Goal: Check status: Check status

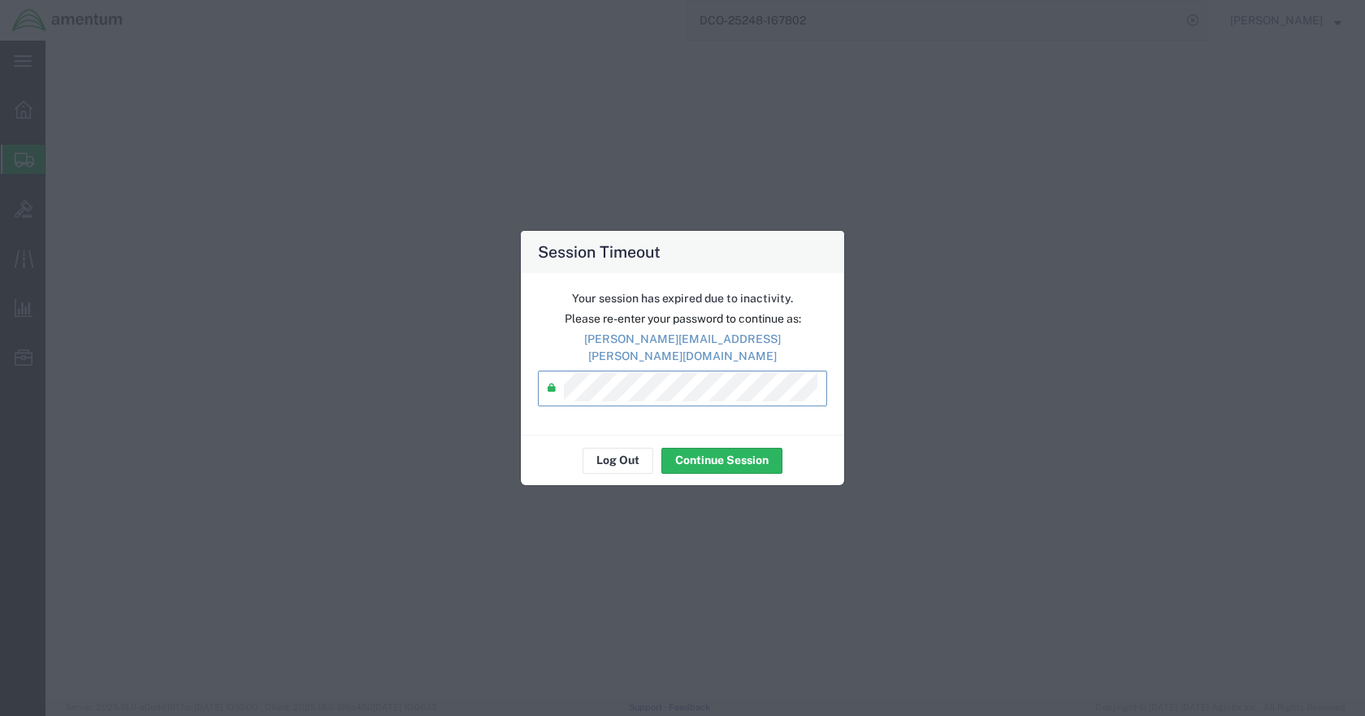
select select "49921"
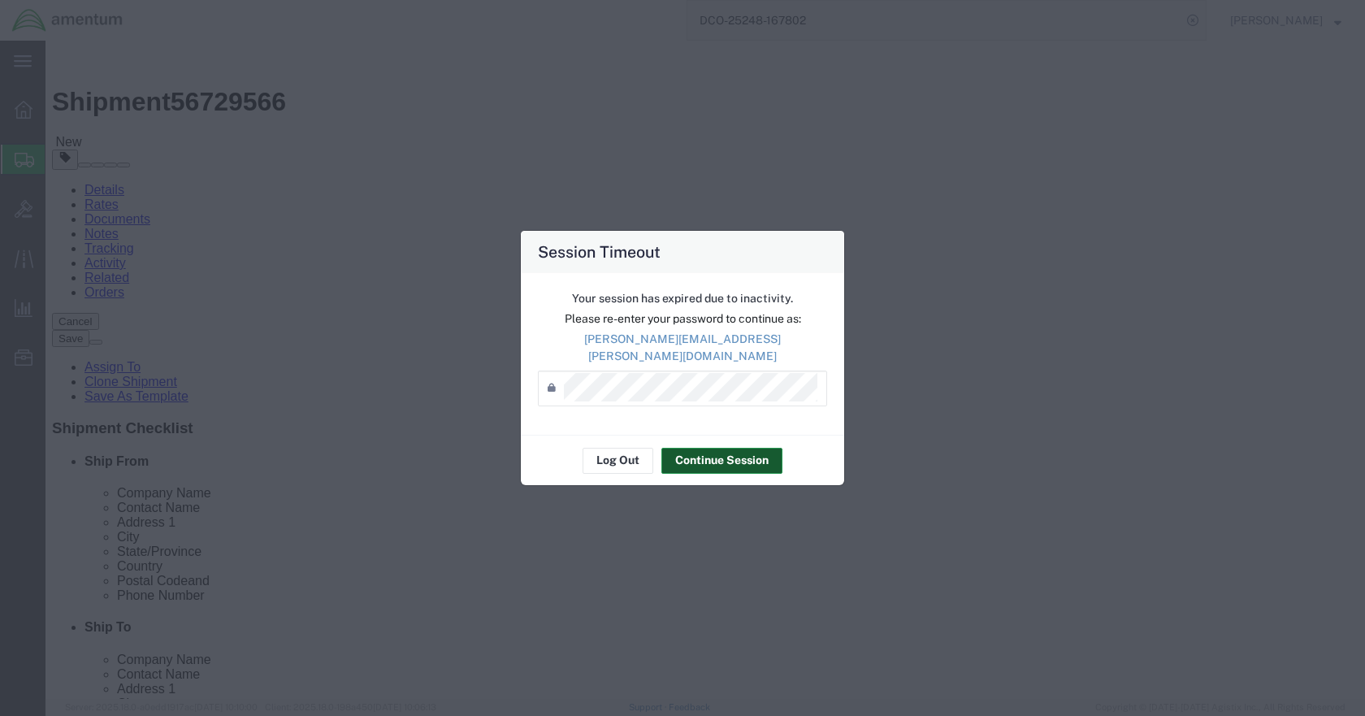
click at [737, 453] on button "Continue Session" at bounding box center [722, 461] width 121 height 26
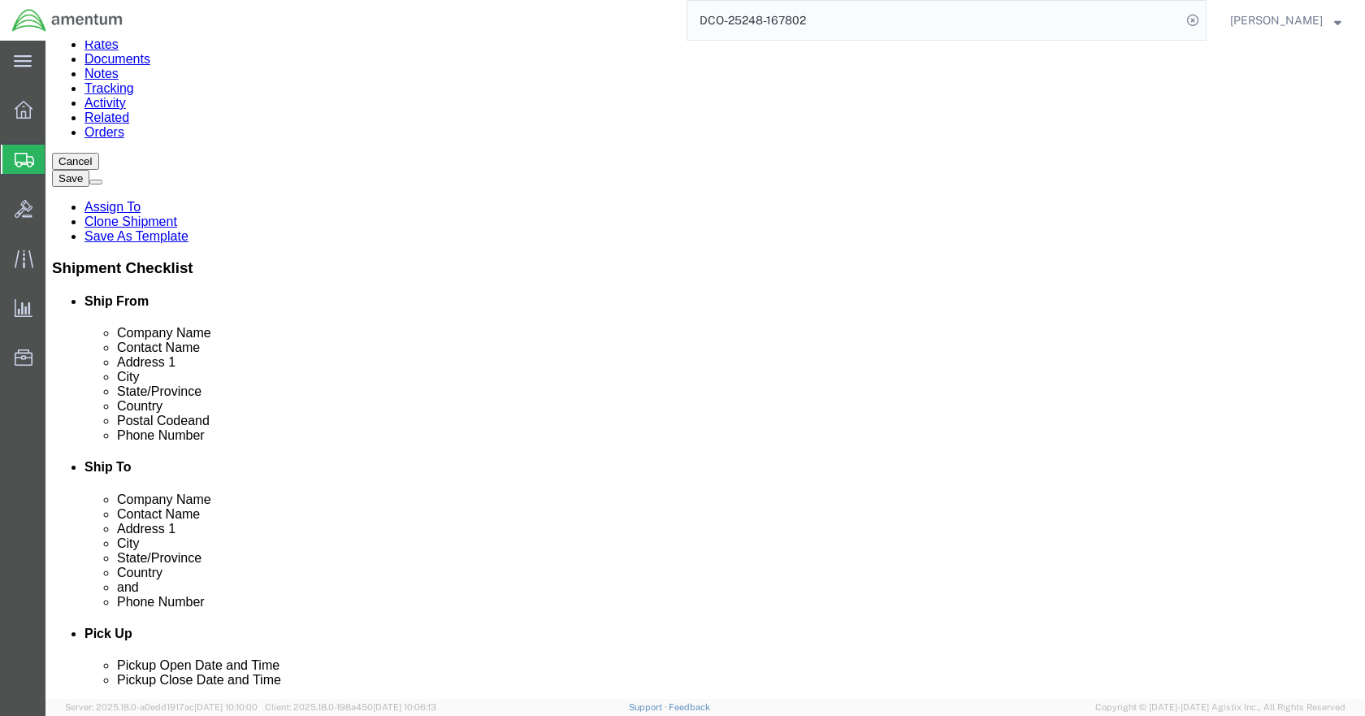
scroll to position [81, 0]
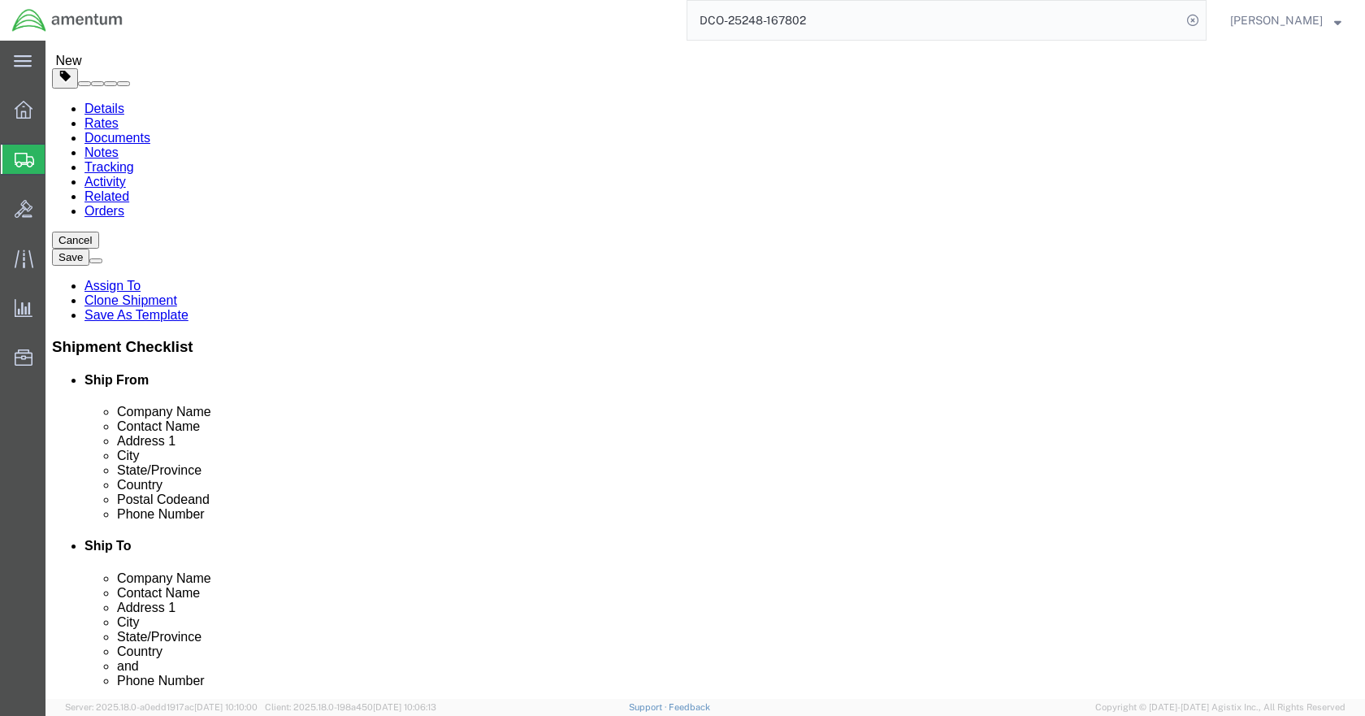
click at [840, 20] on input "DCO-25248-167802" at bounding box center [935, 20] width 494 height 39
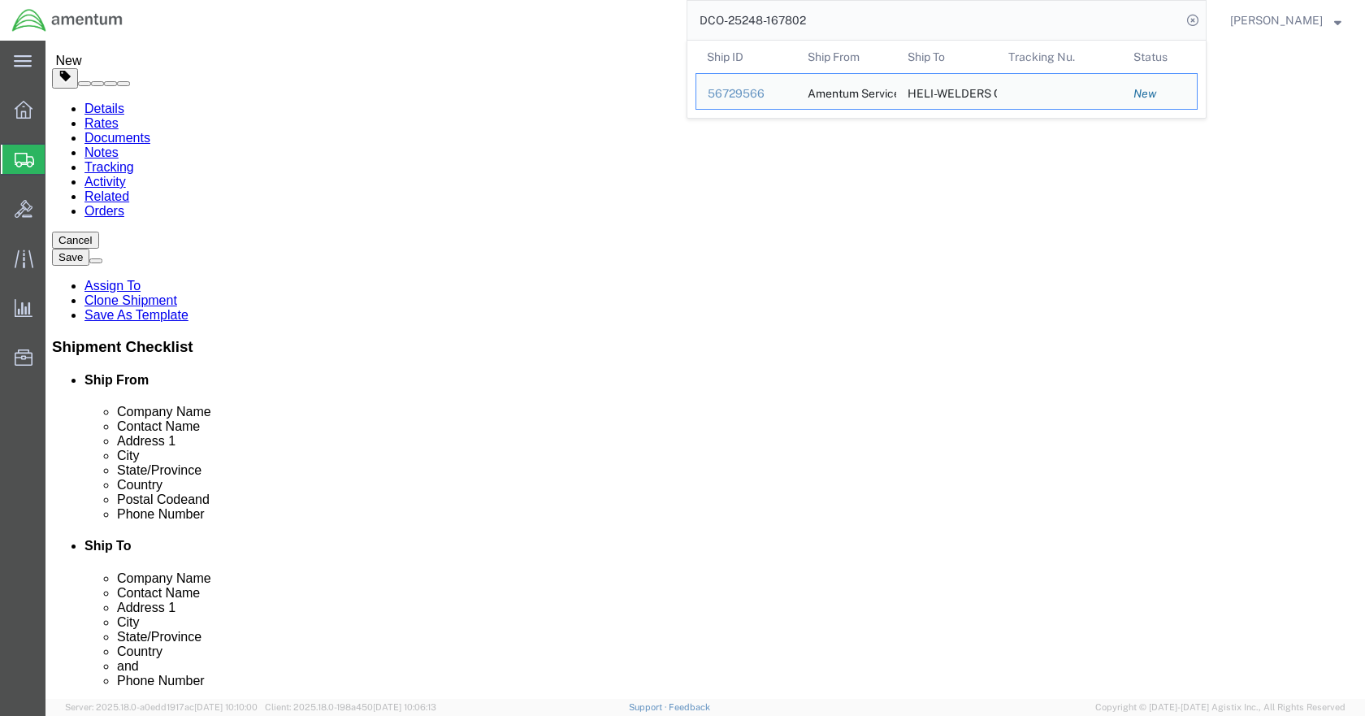
click at [840, 20] on input "DCO-25248-167802" at bounding box center [935, 20] width 494 height 39
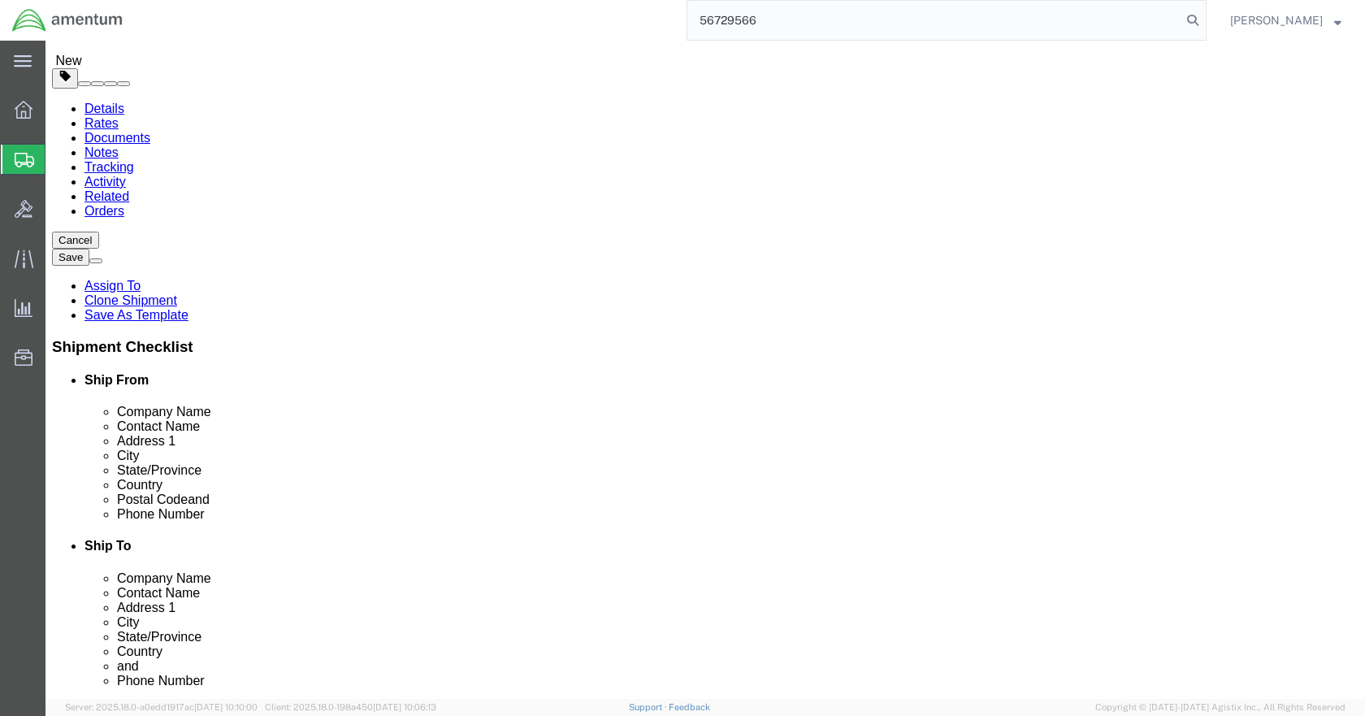
type input "56729566"
click icon
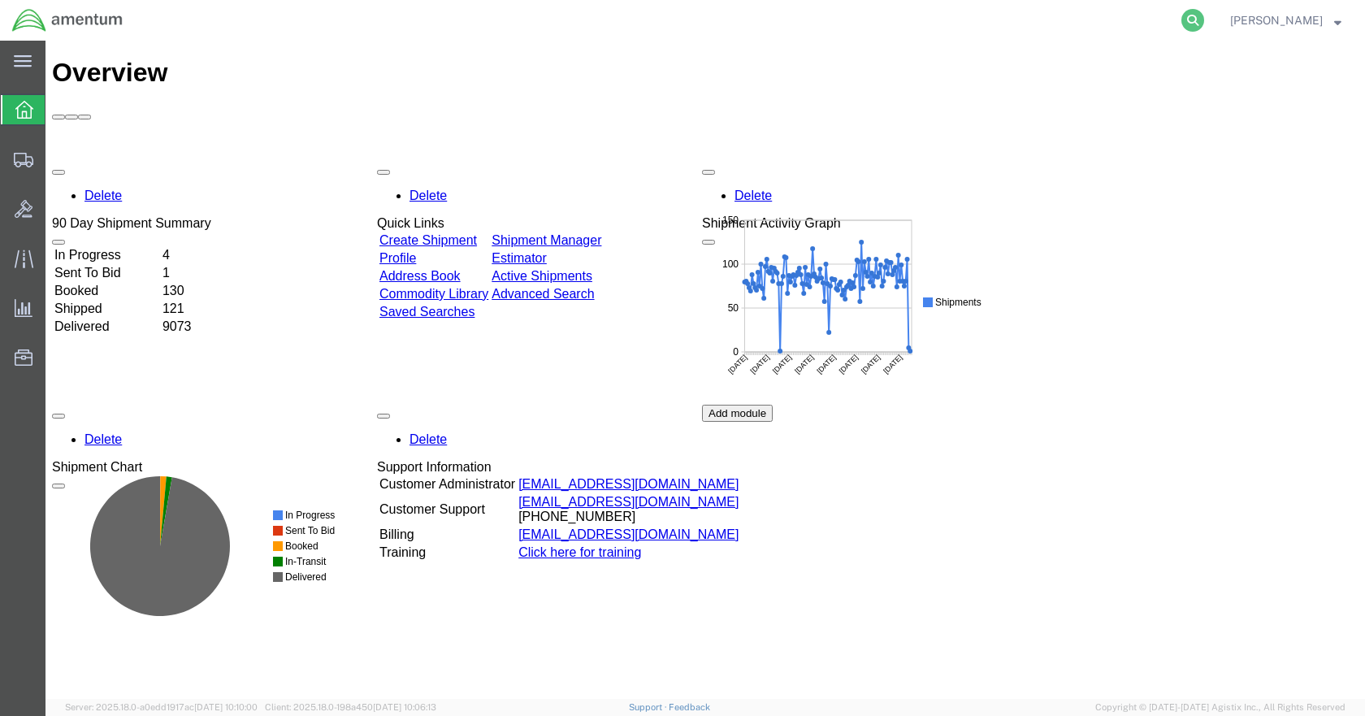
click at [1204, 17] on icon at bounding box center [1193, 20] width 23 height 23
click at [949, 14] on input "search" at bounding box center [935, 20] width 494 height 39
type input "56729566"
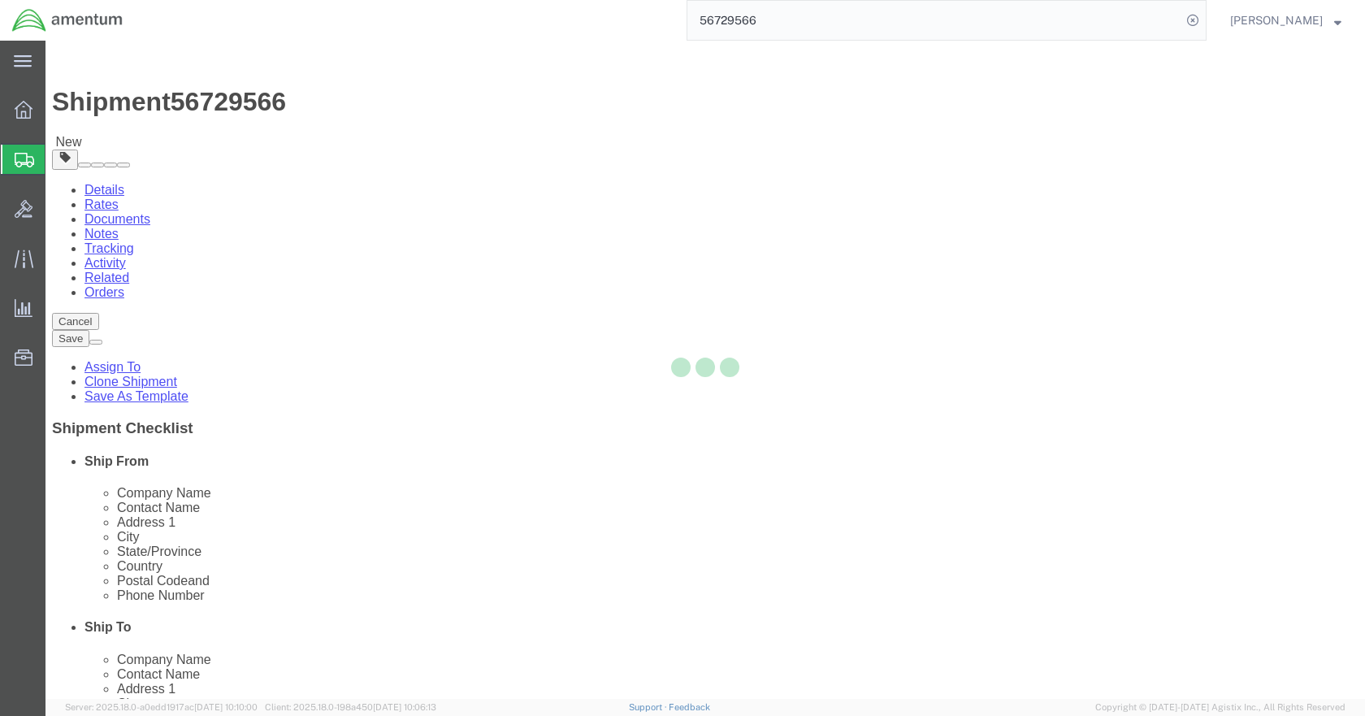
select select "49921"
select select
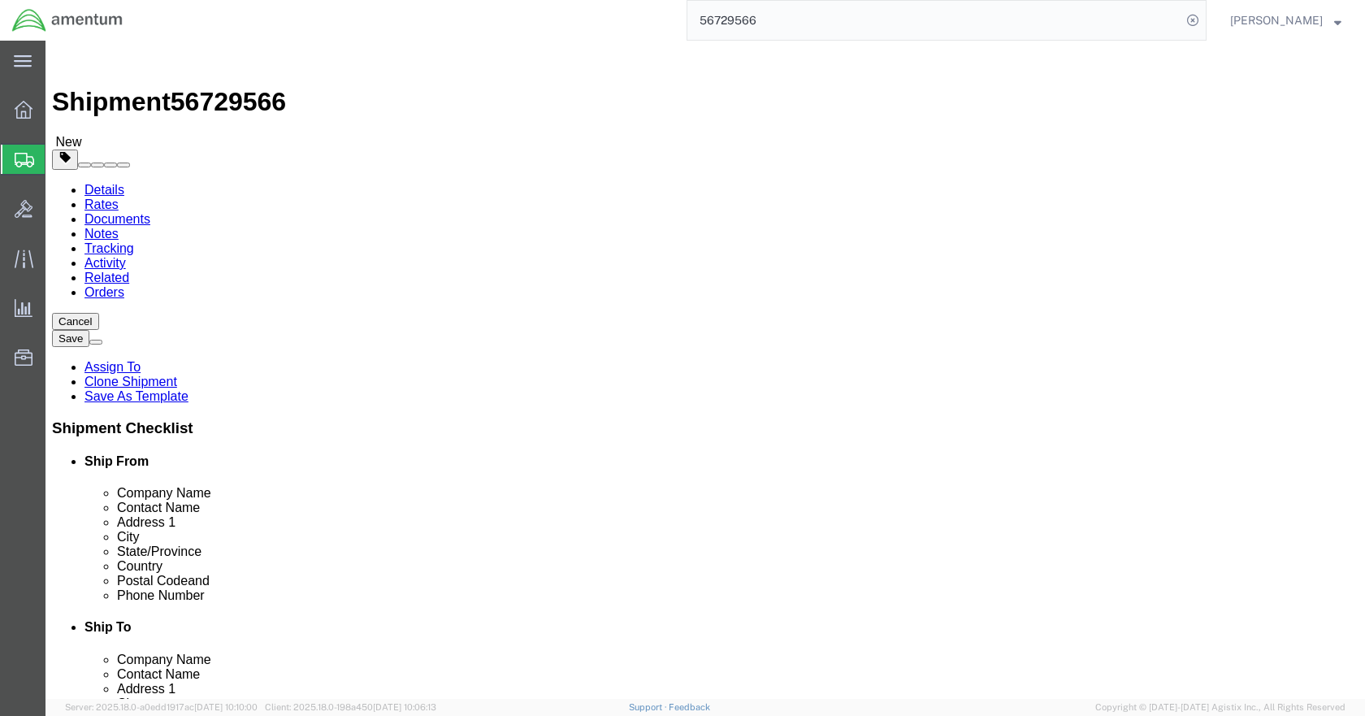
drag, startPoint x: 210, startPoint y: 99, endPoint x: 245, endPoint y: 119, distance: 40.7
click icon
click span "button"
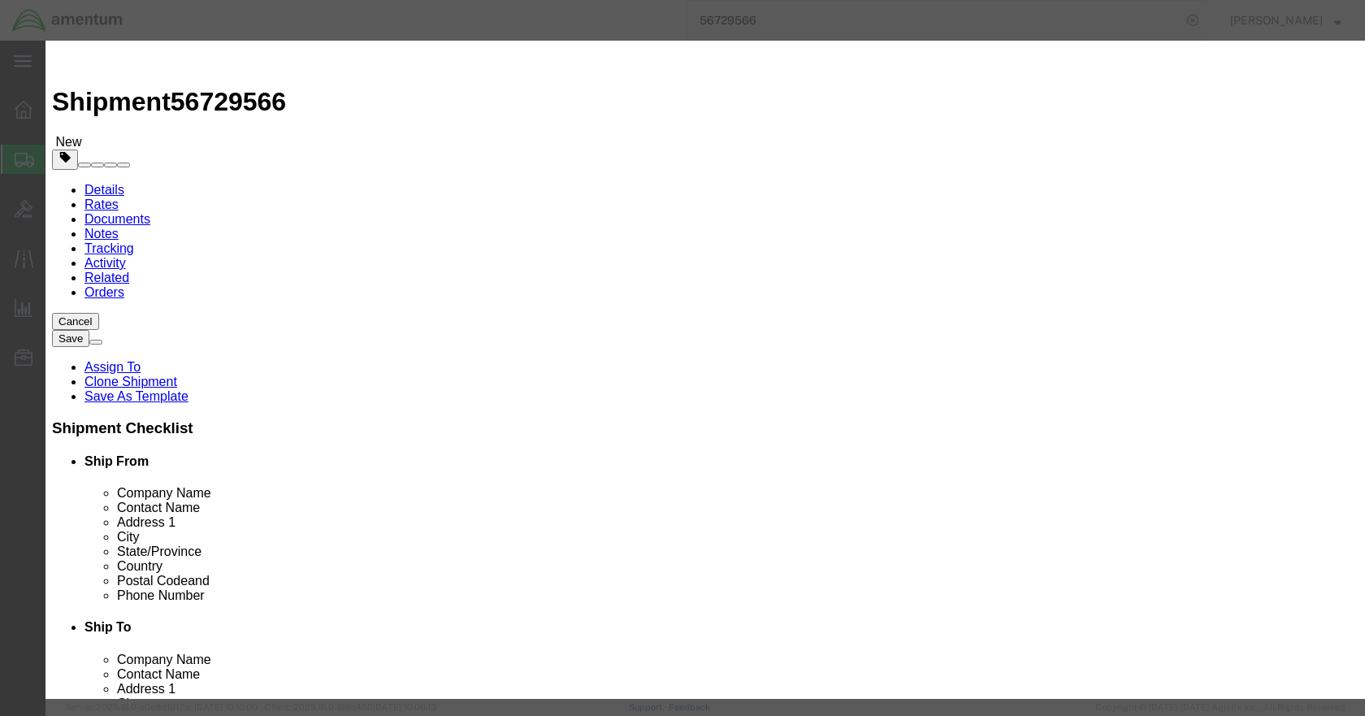
click button "Yes"
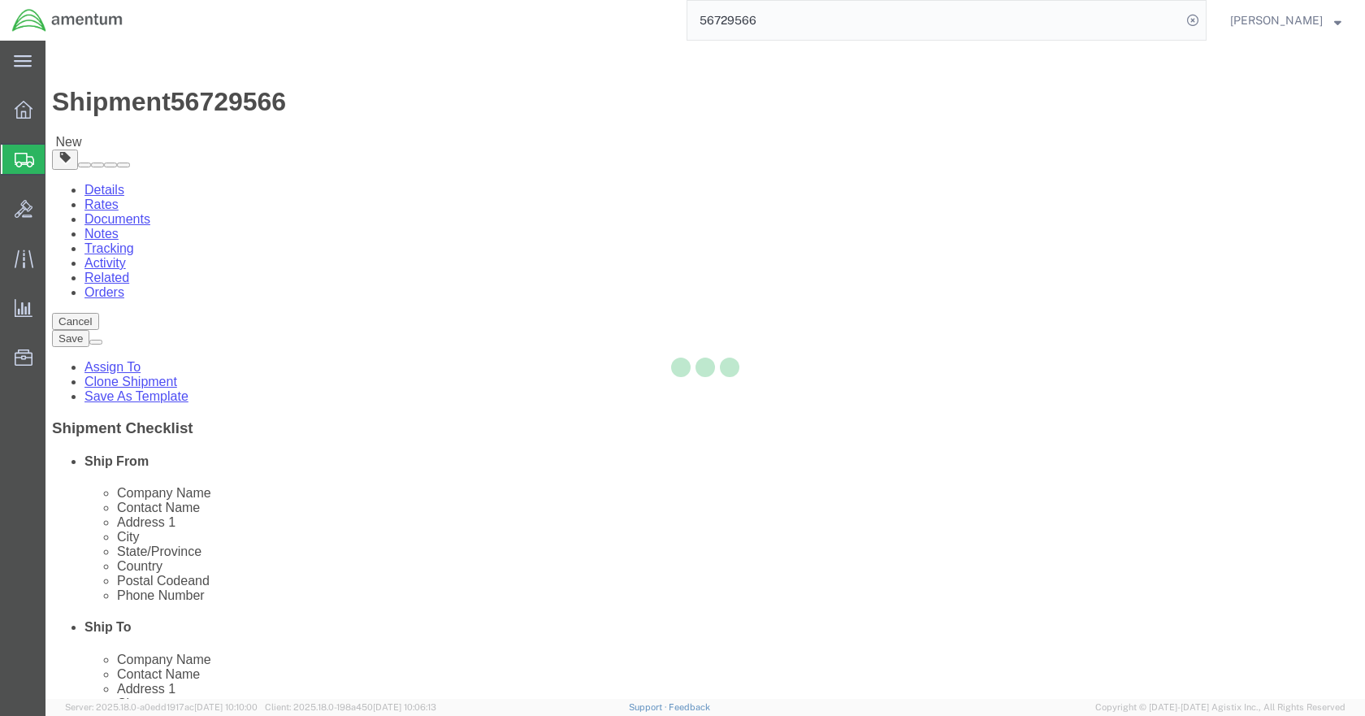
select select "CRAT"
select select "CBOX"
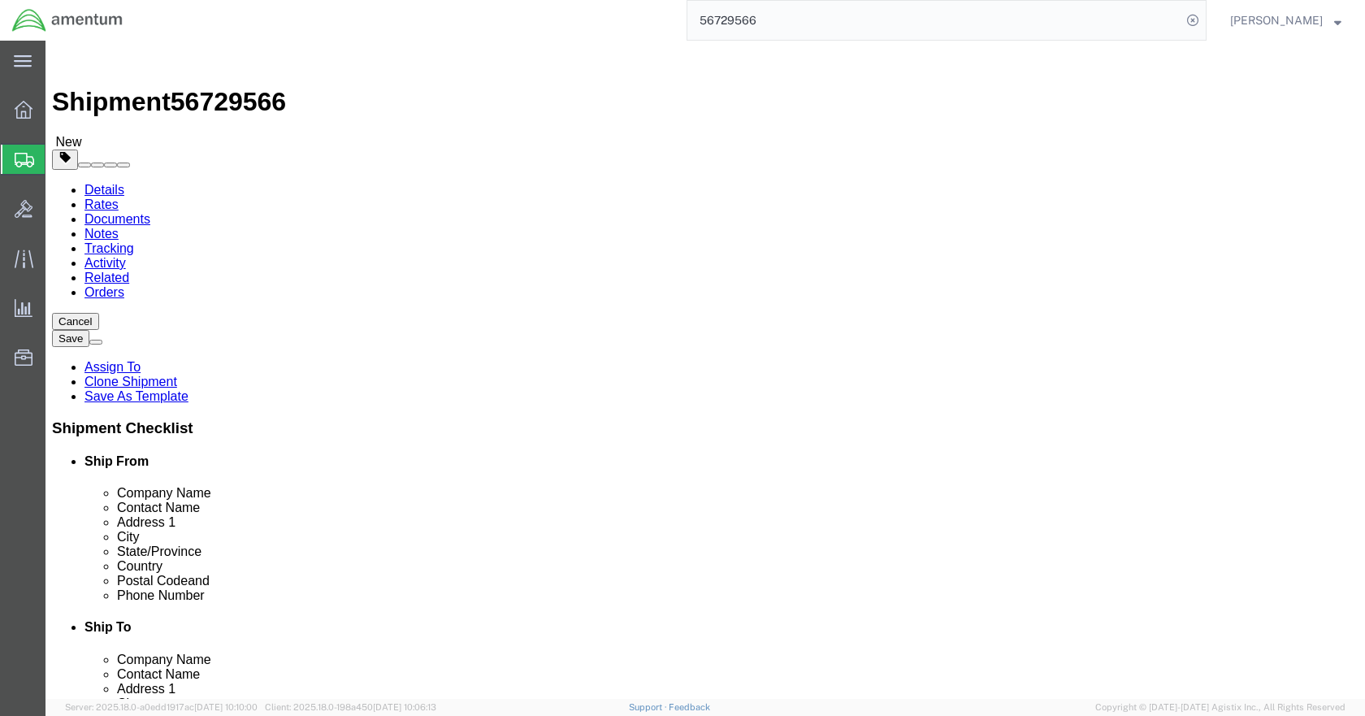
click span "button"
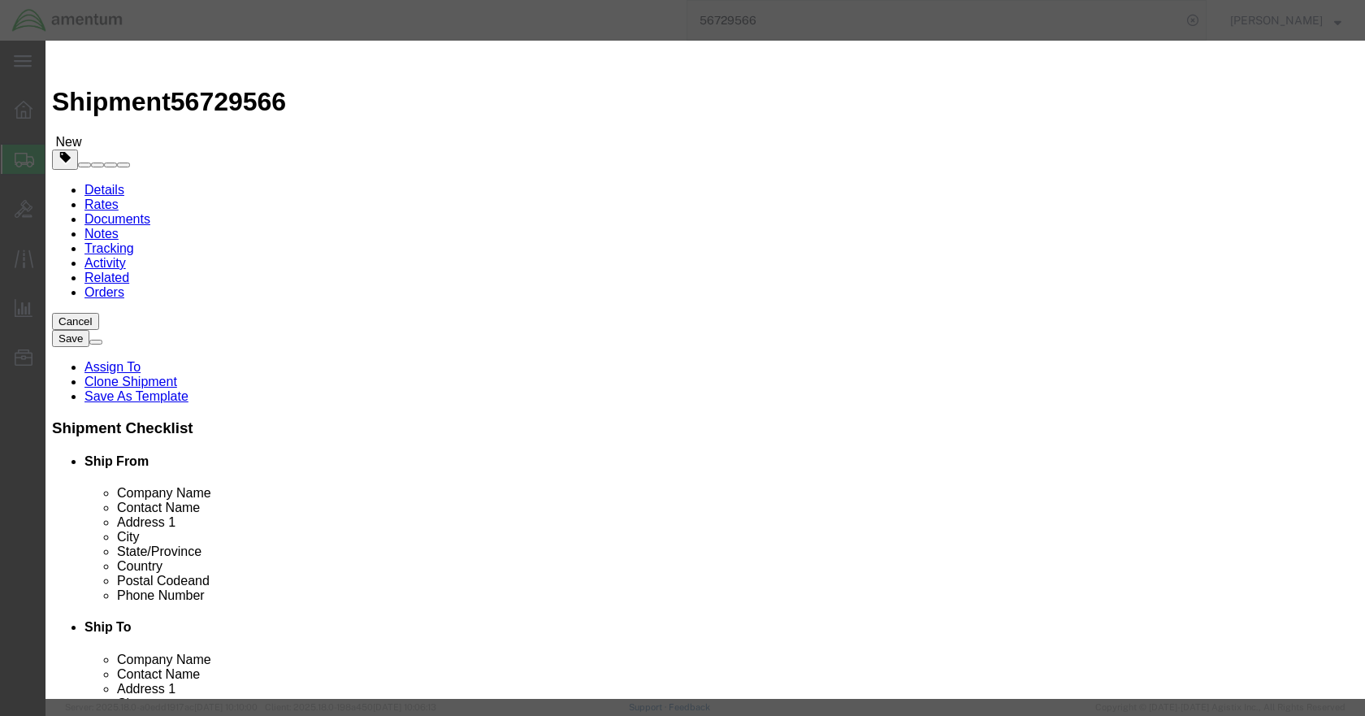
click button "Yes"
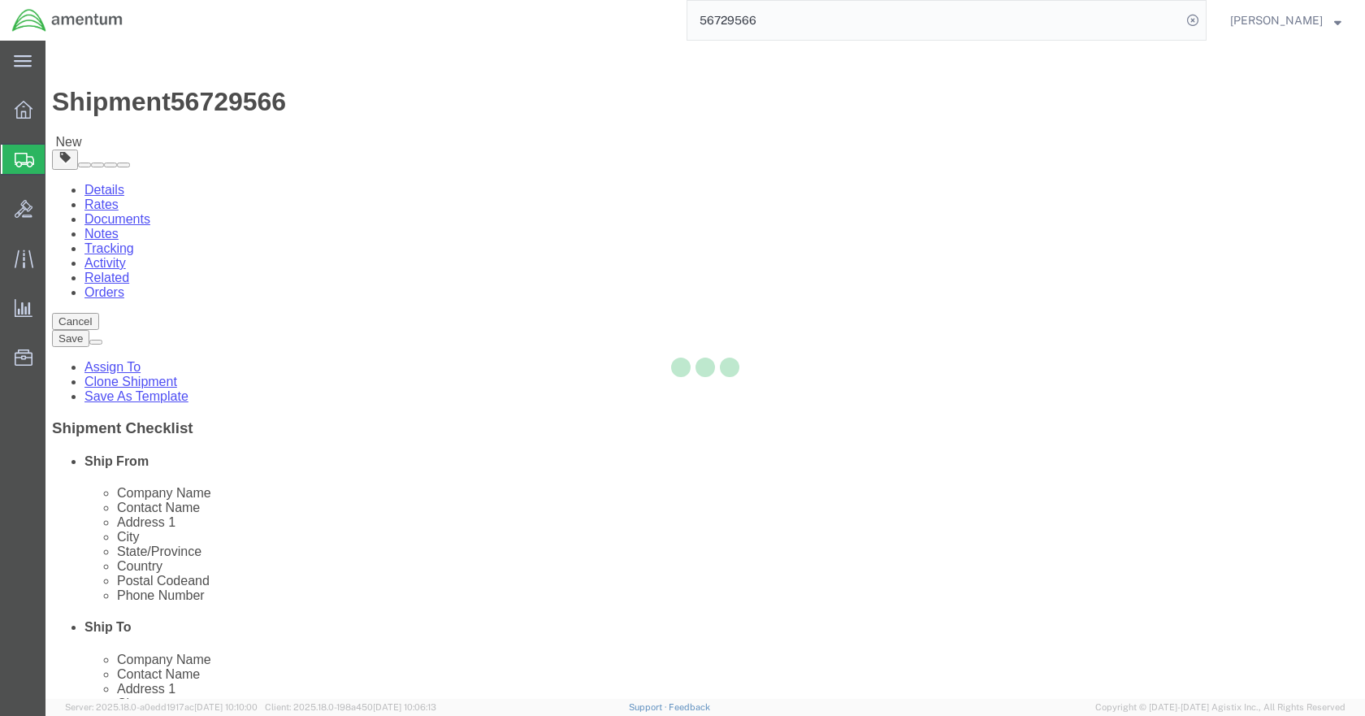
select select "CRAT"
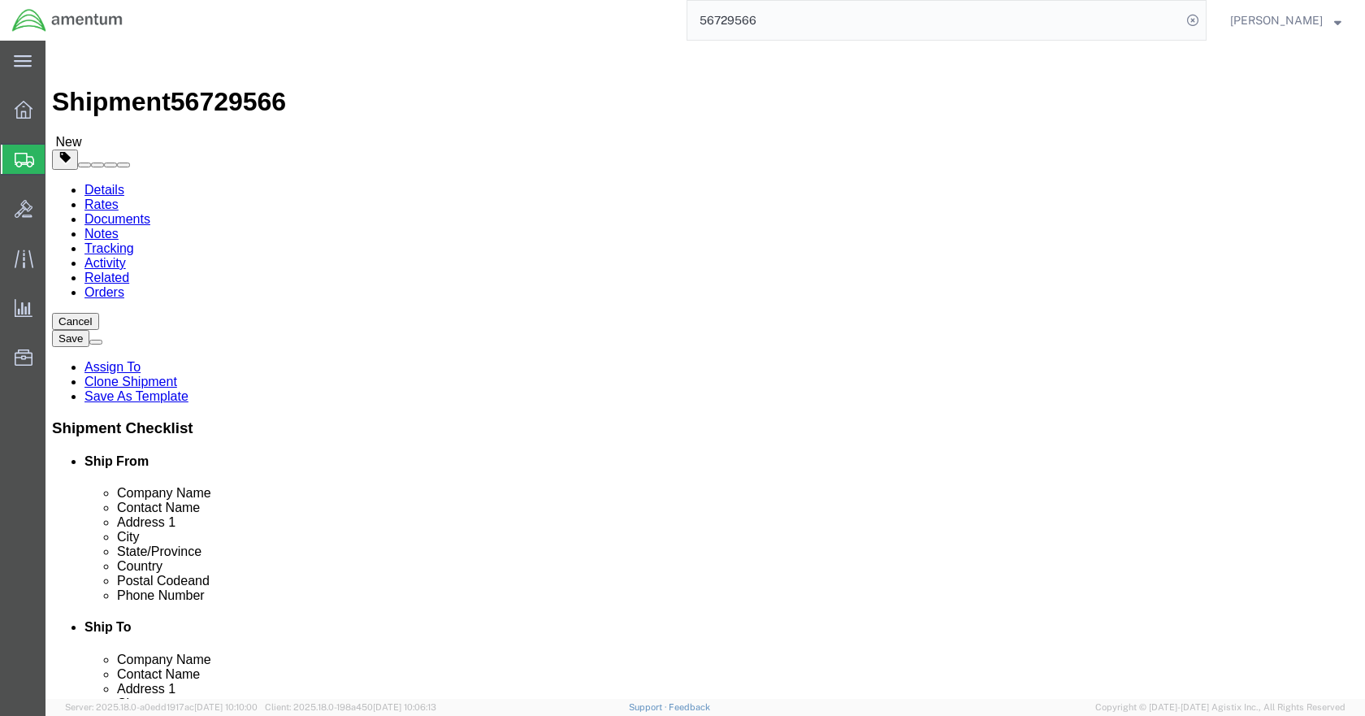
click button "Rate Shipment"
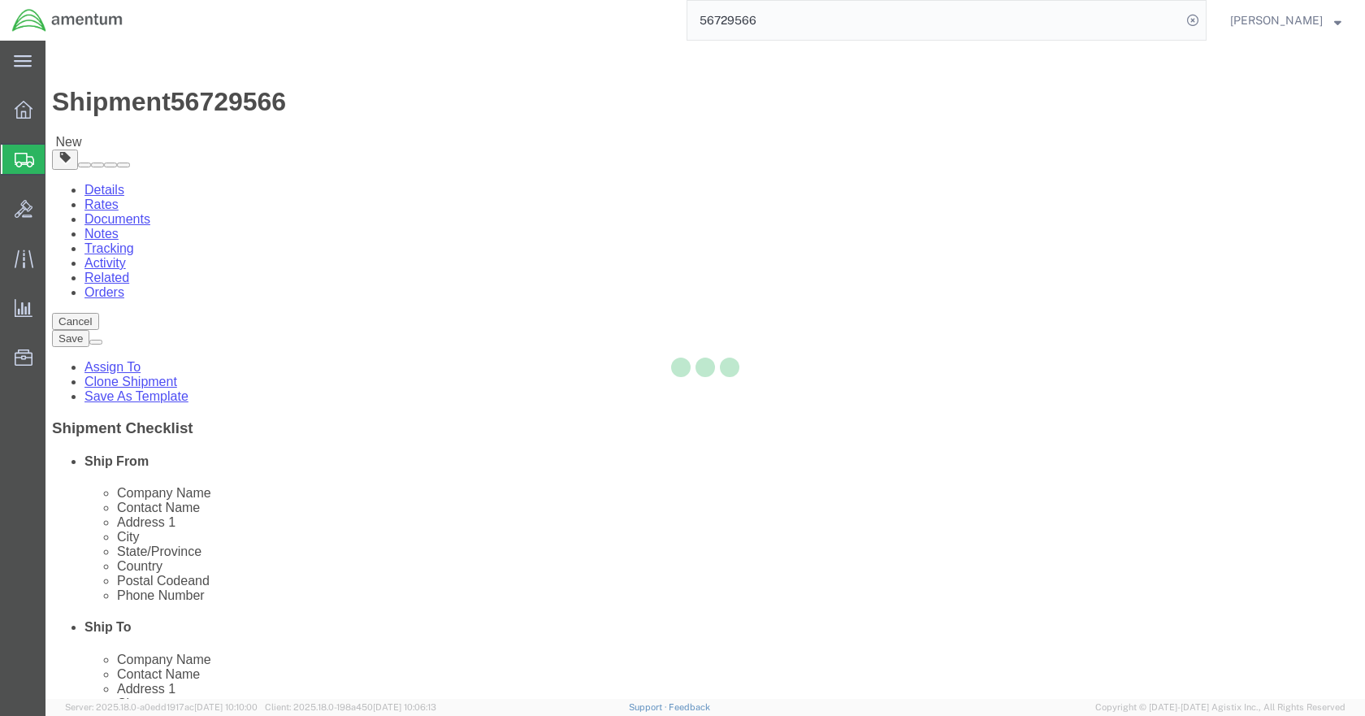
select select "49921"
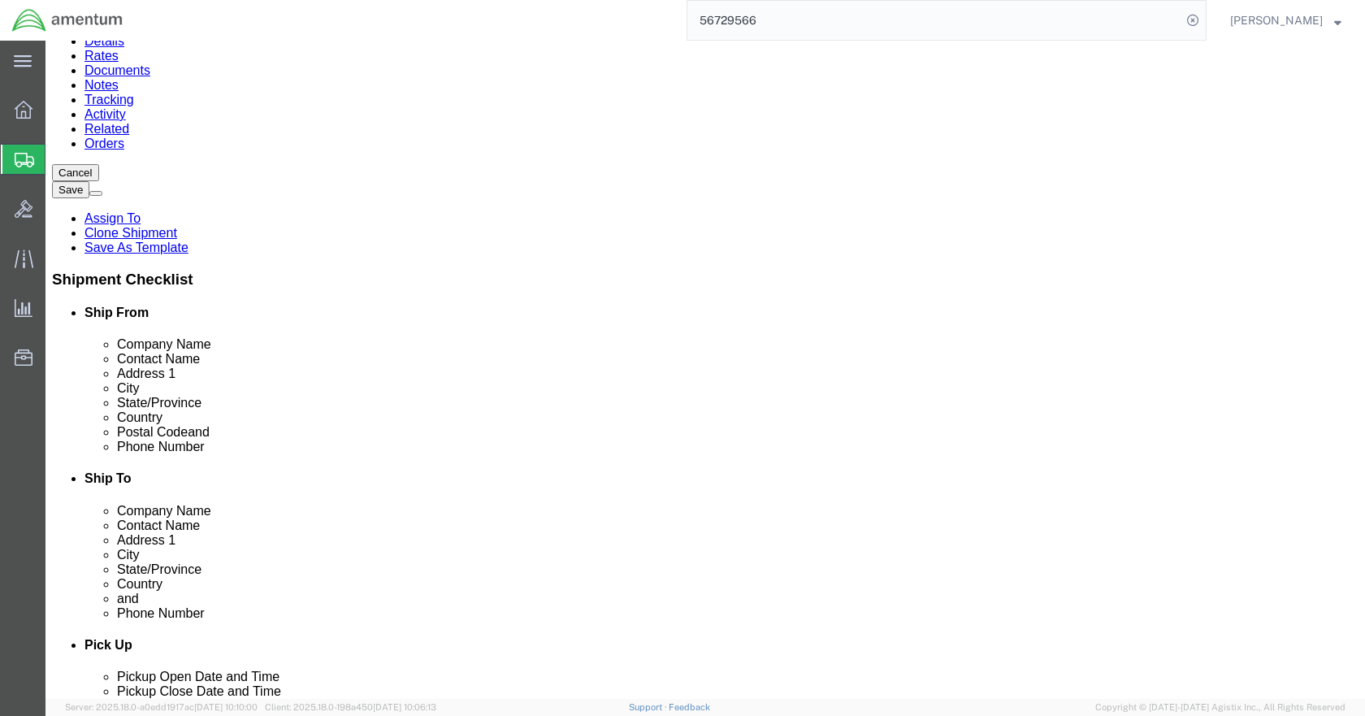
scroll to position [163, 0]
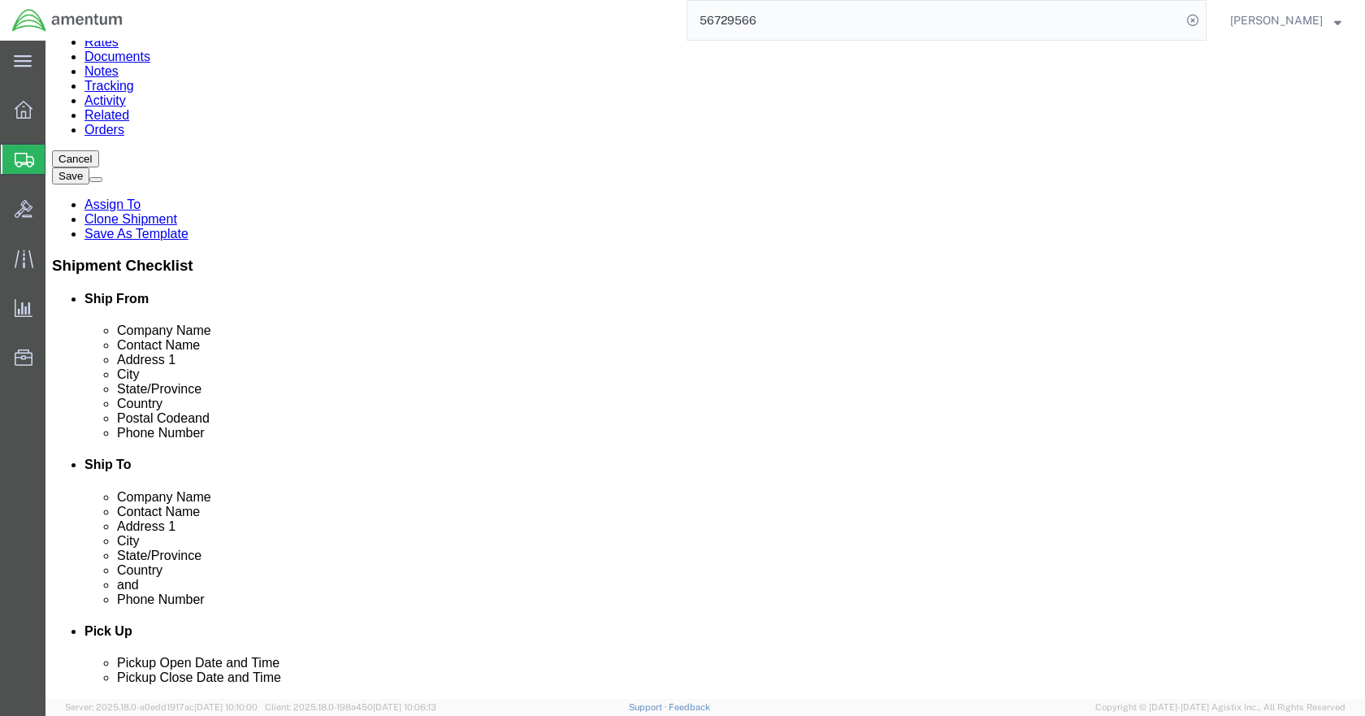
click input "[PHONE_NUMBER]"
type input "[PHONE_NUMBER]"
click input "text"
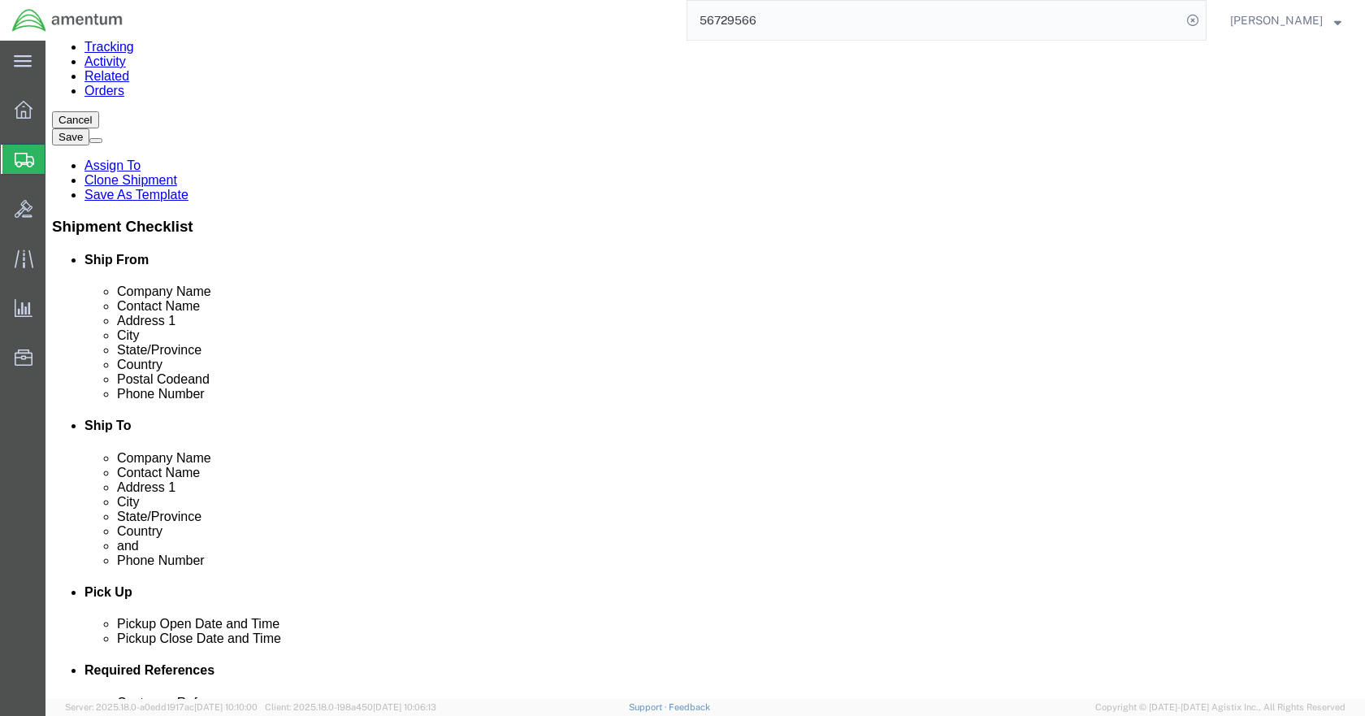
scroll to position [244, 0]
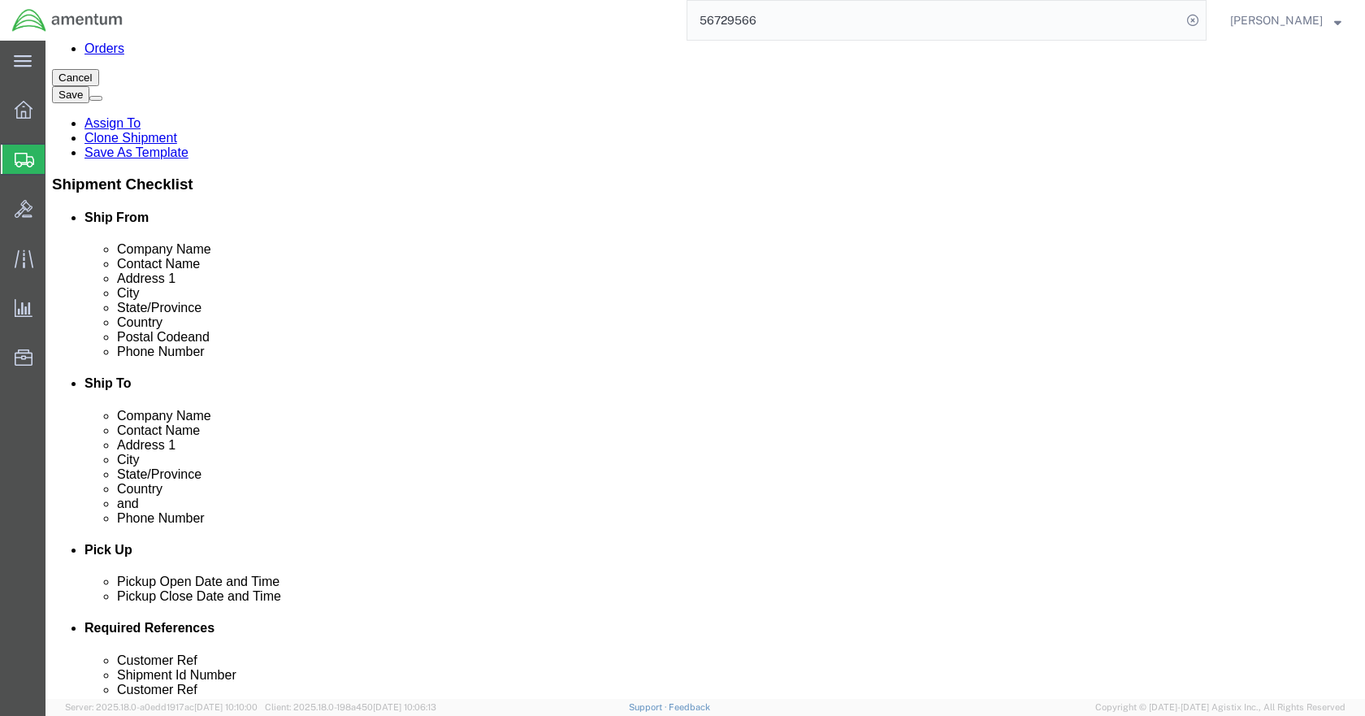
type input "108"
click button "Rate Shipment"
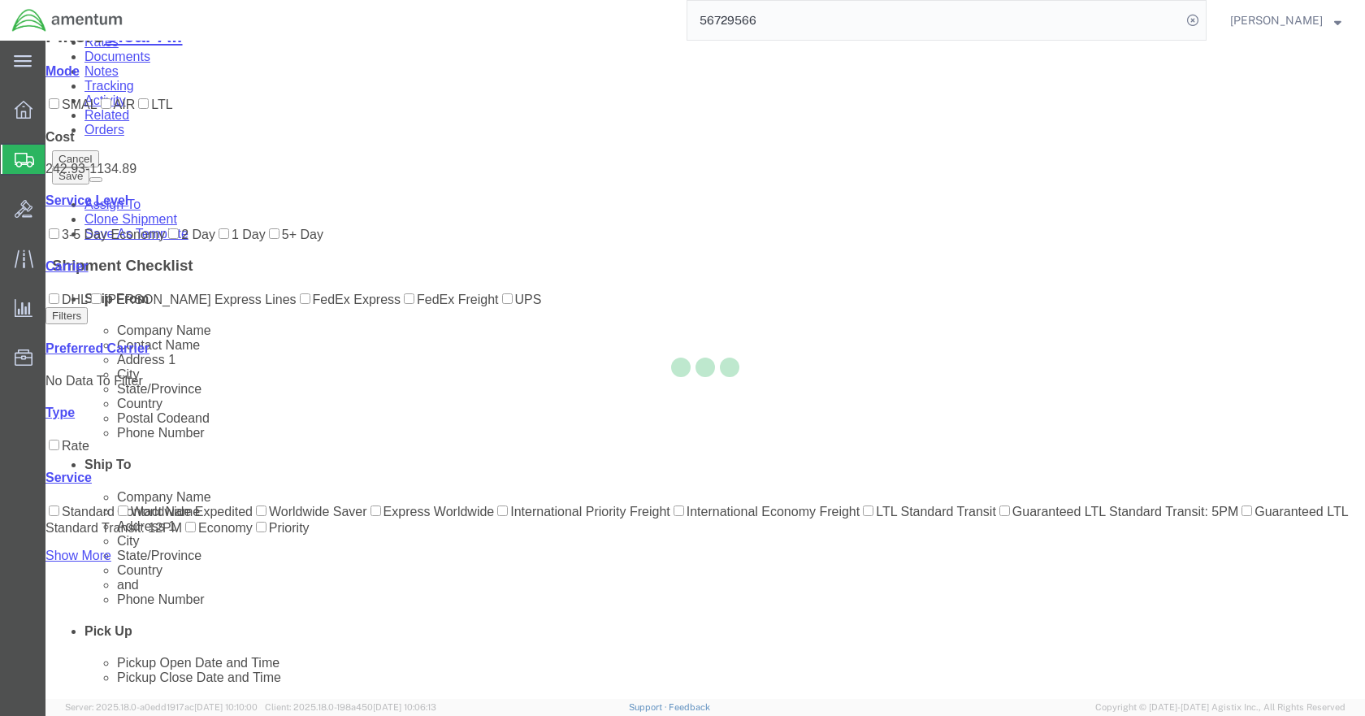
scroll to position [0, 0]
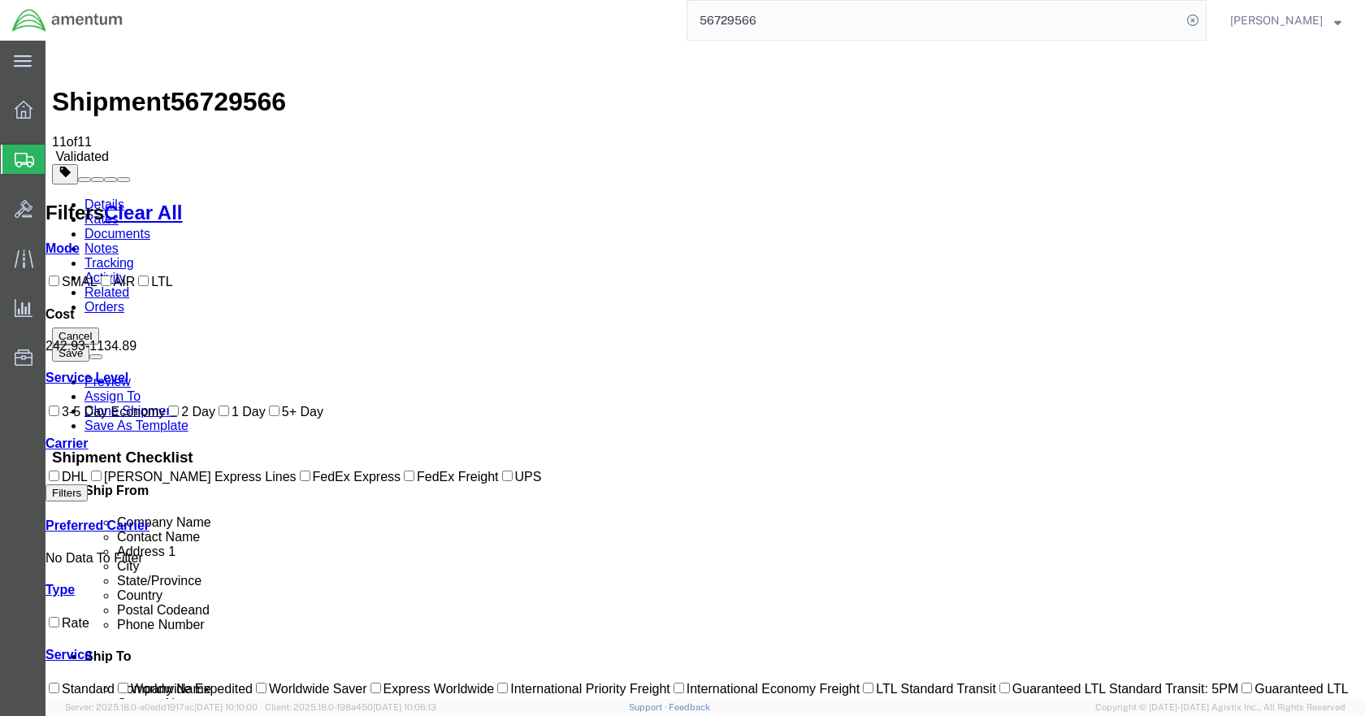
drag, startPoint x: 850, startPoint y: 548, endPoint x: 1176, endPoint y: 454, distance: 339.0
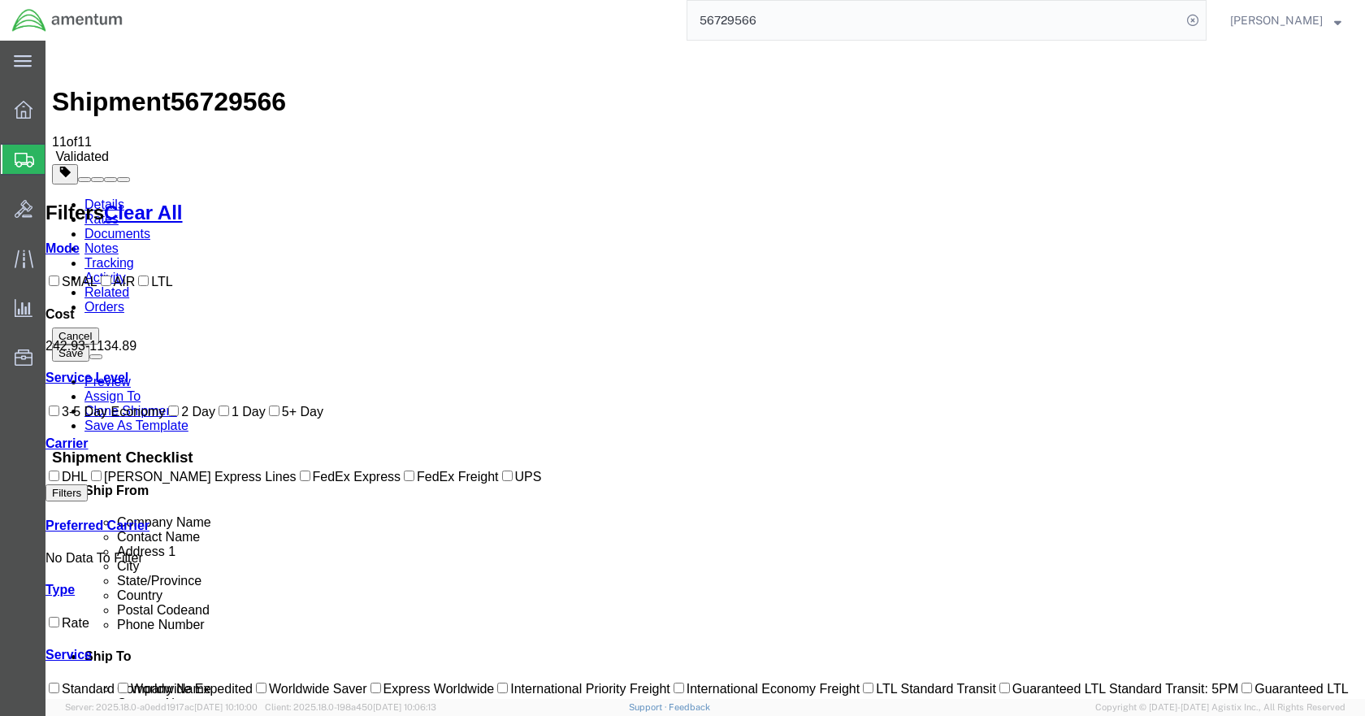
click at [996, 19] on input "56729566" at bounding box center [935, 20] width 494 height 39
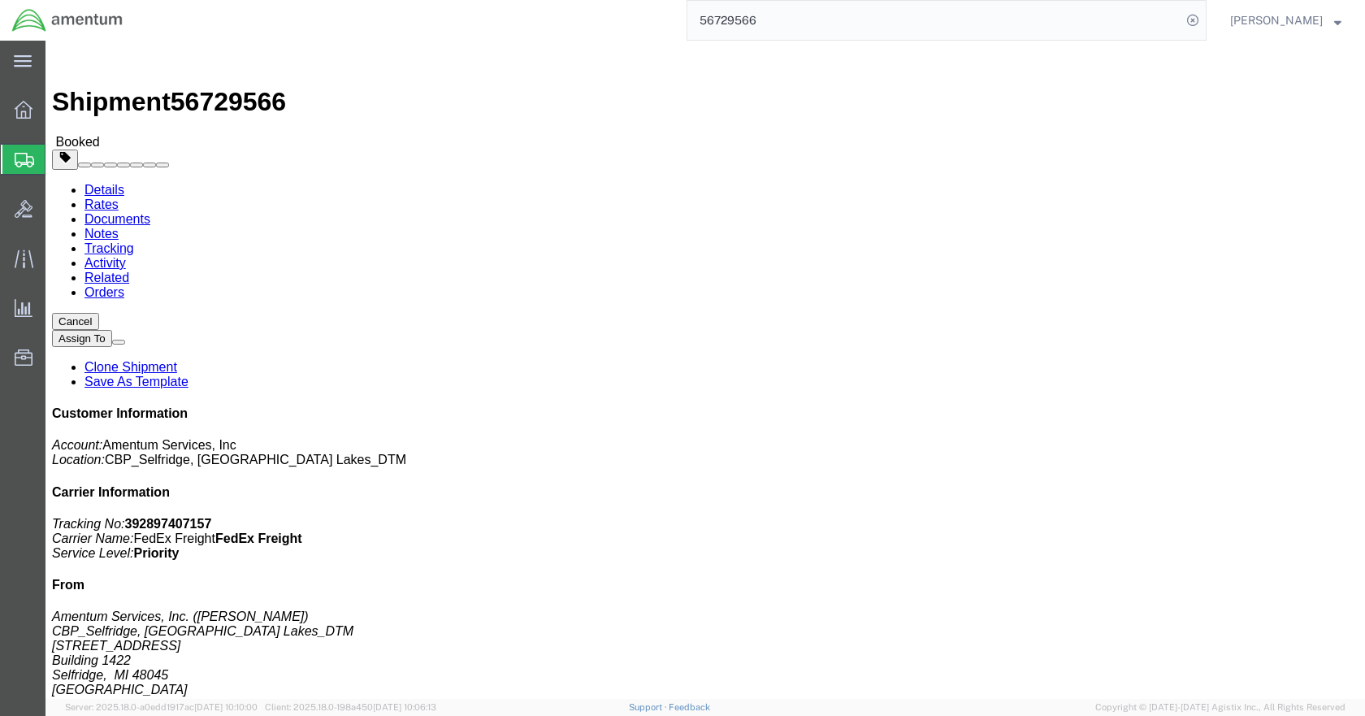
drag, startPoint x: 179, startPoint y: 58, endPoint x: 191, endPoint y: 72, distance: 18.4
click link "Documents"
